Goal: Task Accomplishment & Management: Use online tool/utility

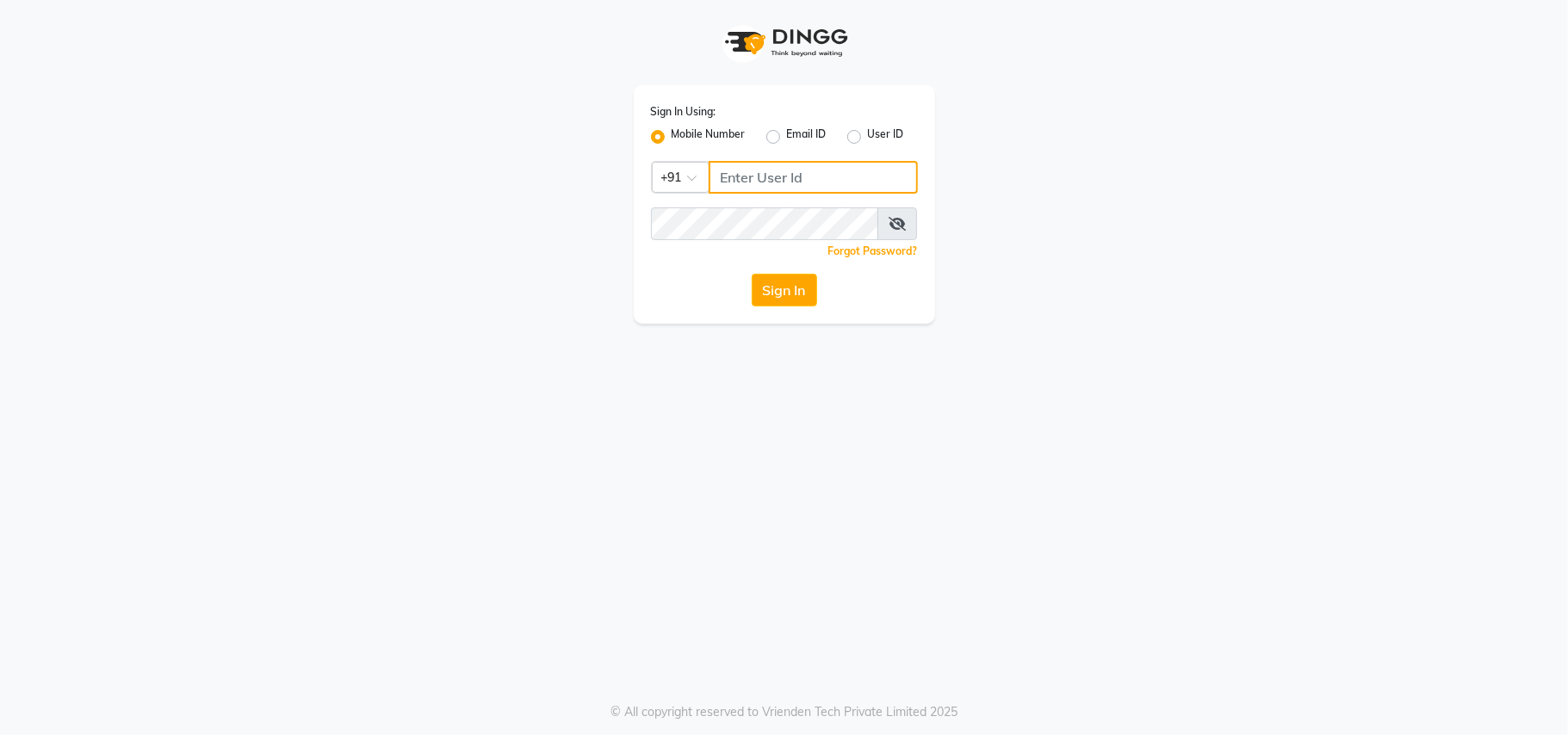
type input "9561719561"
click at [785, 296] on button "Sign In" at bounding box center [784, 290] width 65 height 33
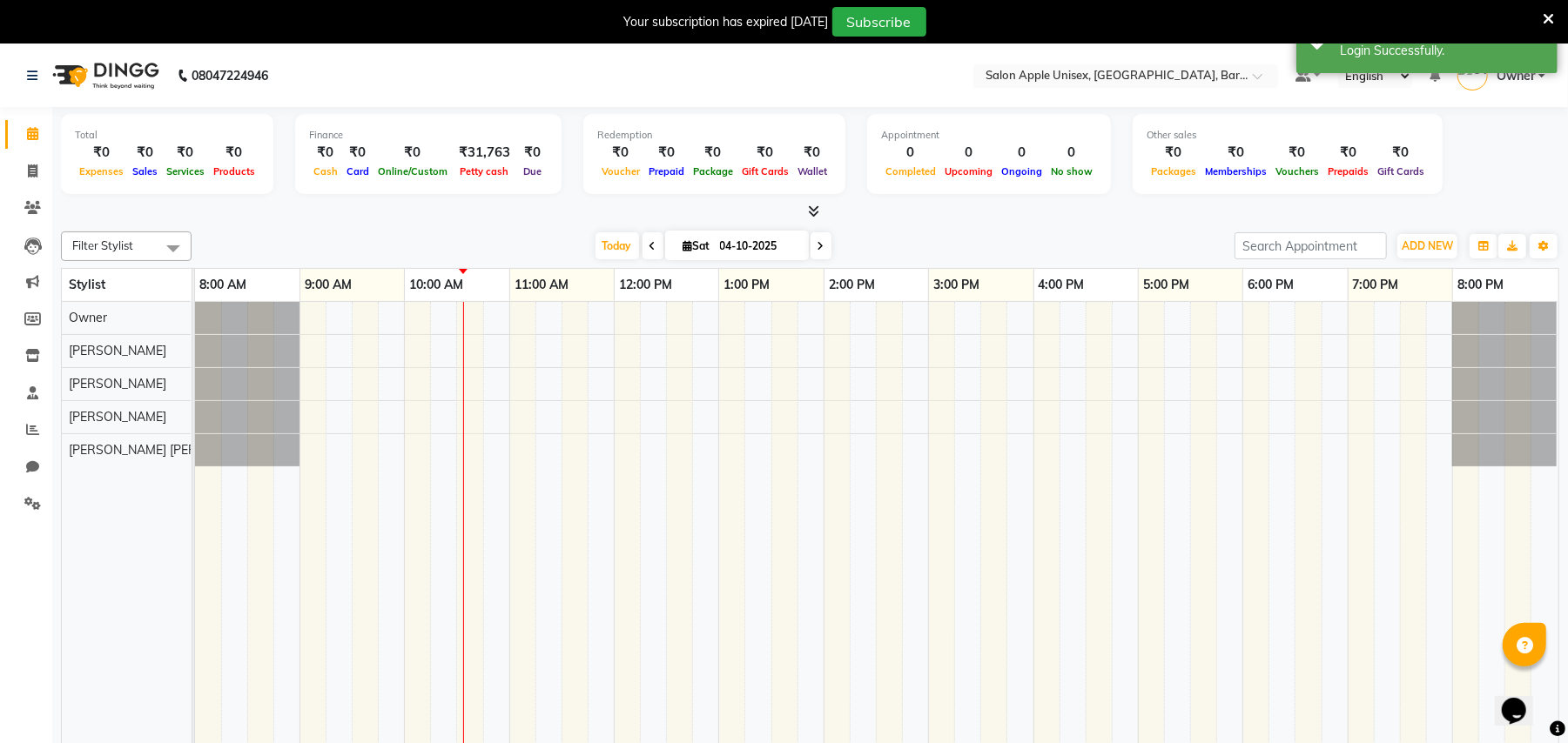
click at [1548, 15] on icon at bounding box center [1548, 19] width 11 height 15
